Goal: Task Accomplishment & Management: Manage account settings

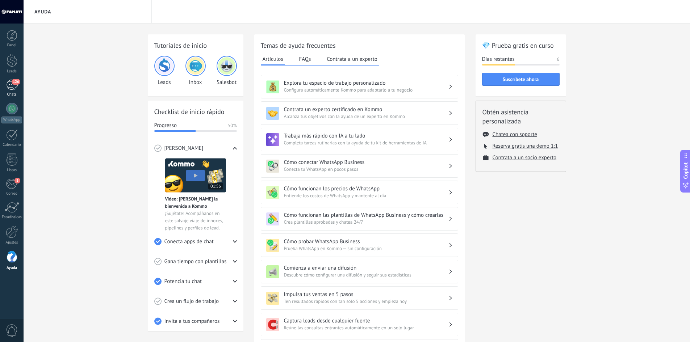
drag, startPoint x: 0, startPoint y: 0, endPoint x: 9, endPoint y: 85, distance: 85.6
click at [9, 85] on div "126" at bounding box center [12, 85] width 12 height 11
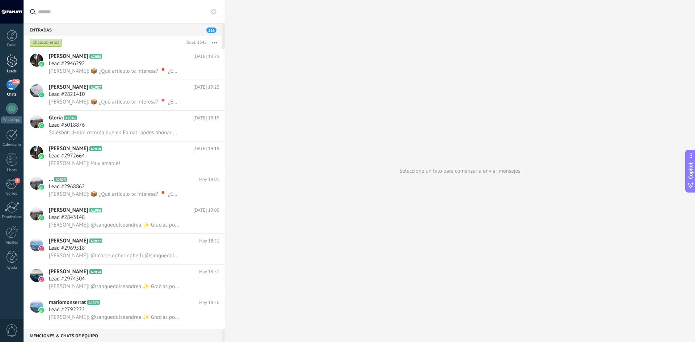
click at [11, 60] on div at bounding box center [12, 60] width 11 height 13
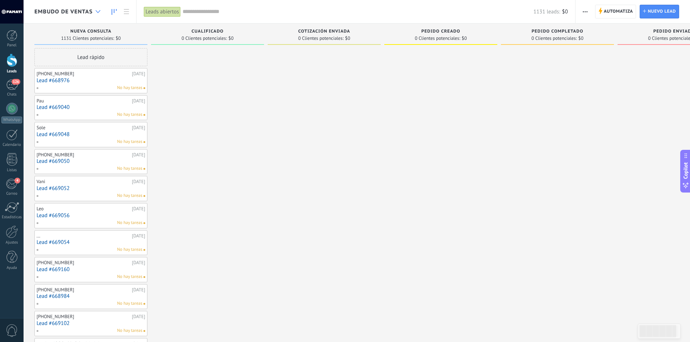
click at [97, 10] on icon at bounding box center [98, 11] width 5 height 3
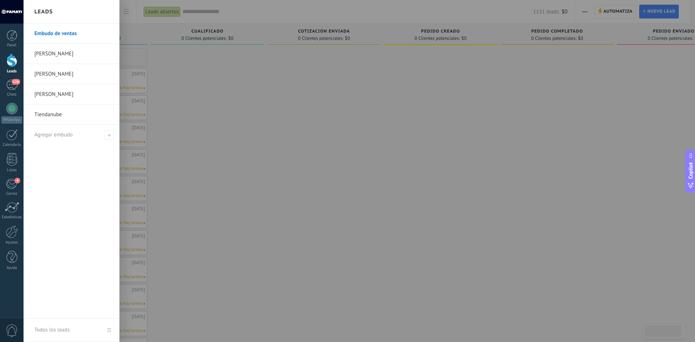
click at [50, 53] on link "[PERSON_NAME]" at bounding box center [73, 54] width 78 height 20
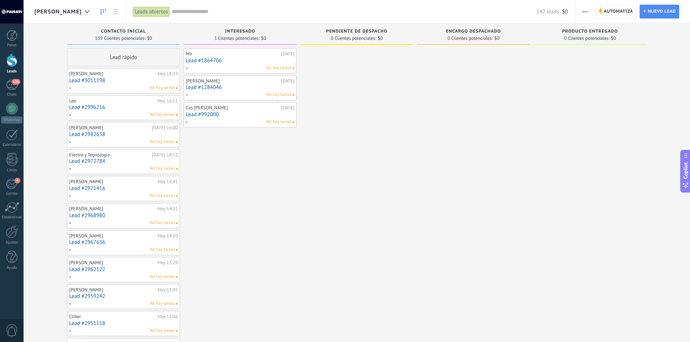
click at [125, 79] on link "Lead #3011198" at bounding box center [123, 80] width 109 height 6
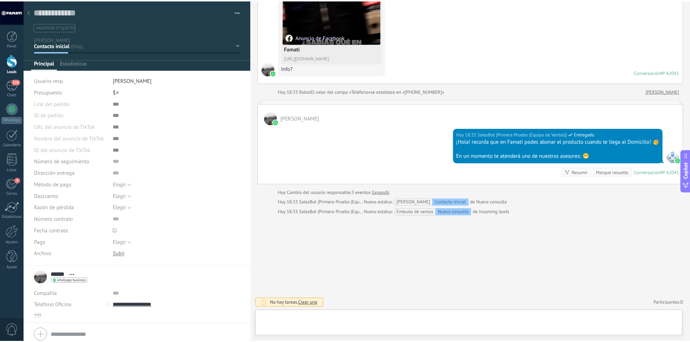
scroll to position [11, 0]
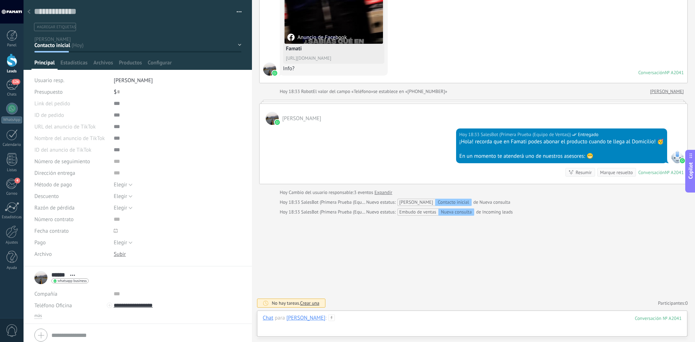
click at [375, 323] on div at bounding box center [472, 326] width 419 height 22
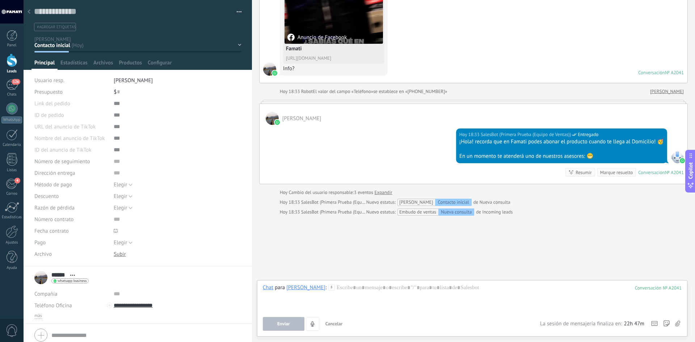
click at [415, 257] on div "Buscar Carga más [DATE] [DATE] Creación: 2 eventos Expandir [DATE] 18:33 [PERSO…" at bounding box center [473, 94] width 443 height 495
click at [30, 11] on div at bounding box center [29, 12] width 10 height 14
